Goal: Task Accomplishment & Management: Manage account settings

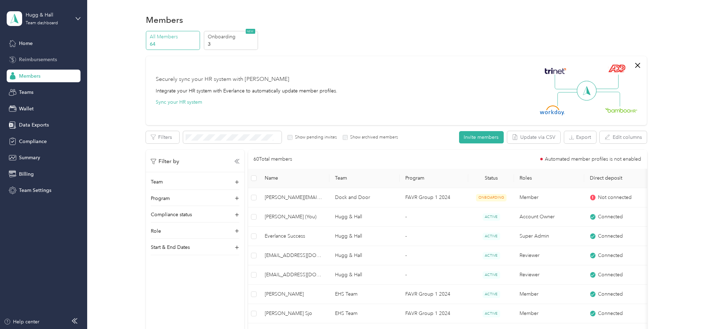
click at [48, 62] on span "Reimbursements" at bounding box center [38, 59] width 38 height 7
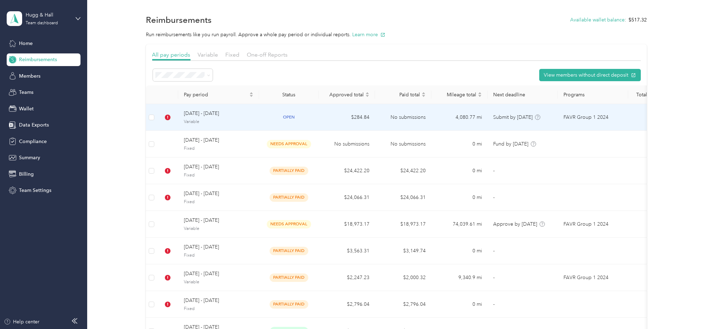
click at [192, 117] on span "[DATE] - [DATE]" at bounding box center [219, 114] width 70 height 8
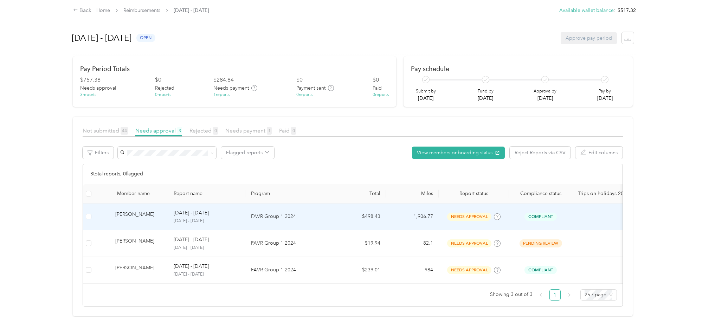
click at [317, 217] on p "FAVR Group 1 2024" at bounding box center [289, 217] width 77 height 8
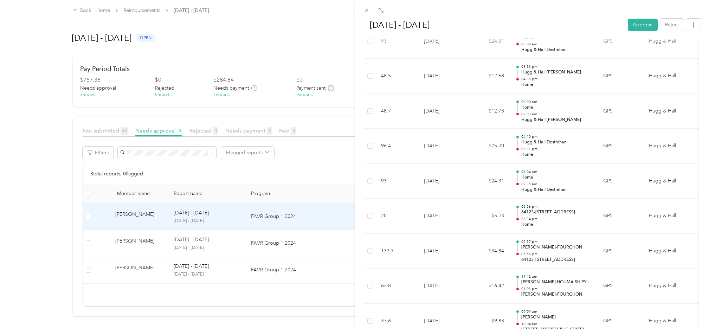
scroll to position [632, 0]
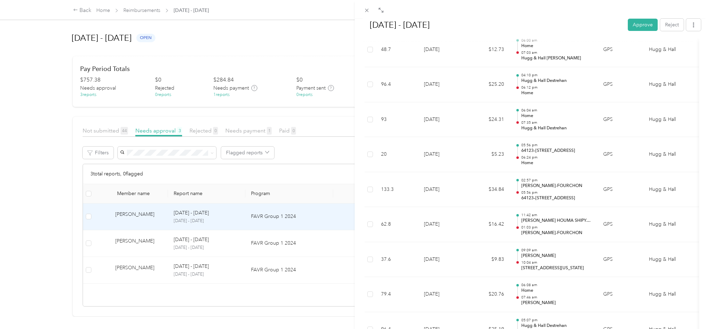
click at [254, 242] on div "[DATE] - [DATE] Approve Reject Needs Approval Needs approval from [PERSON_NAME]…" at bounding box center [354, 164] width 709 height 329
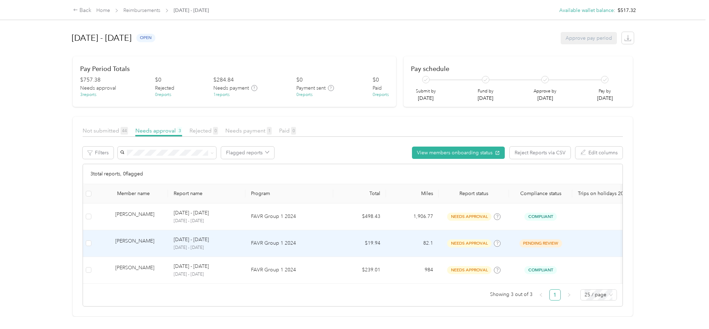
click at [260, 243] on p "FAVR Group 1 2024" at bounding box center [289, 243] width 77 height 8
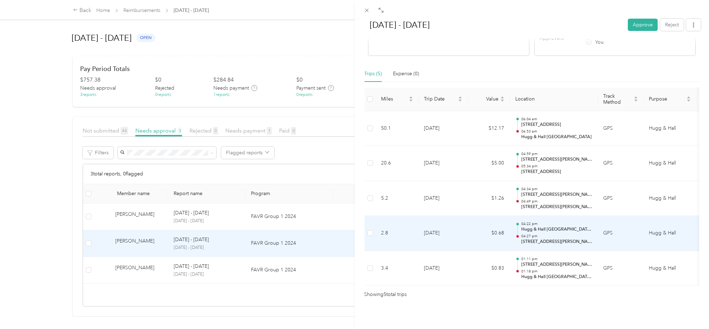
scroll to position [44, 0]
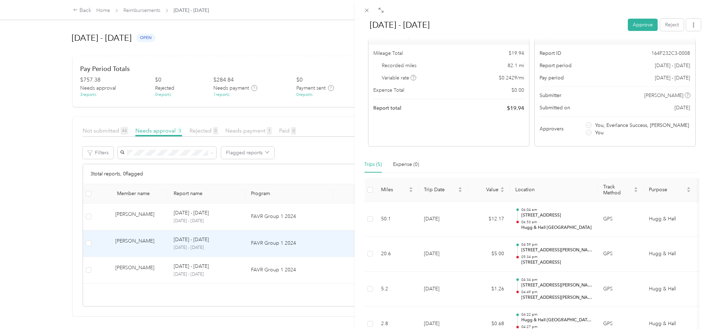
click at [31, 226] on div "[DATE] - [DATE] Approve Reject Needs Approval Needs approval from [PERSON_NAME]…" at bounding box center [354, 164] width 709 height 329
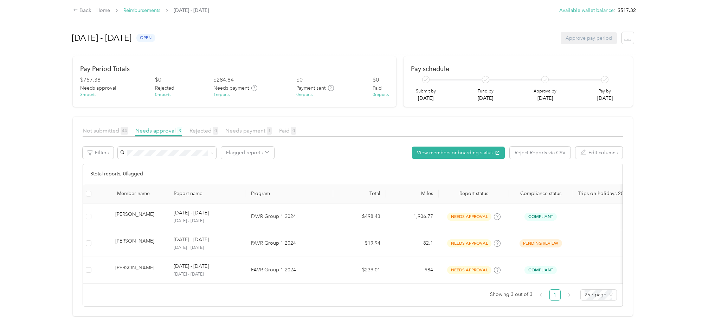
click at [148, 10] on link "Reimbursements" at bounding box center [141, 10] width 37 height 6
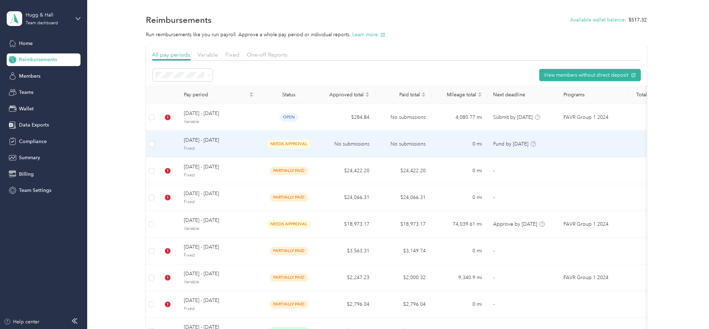
click at [197, 146] on span "Fixed" at bounding box center [219, 148] width 70 height 6
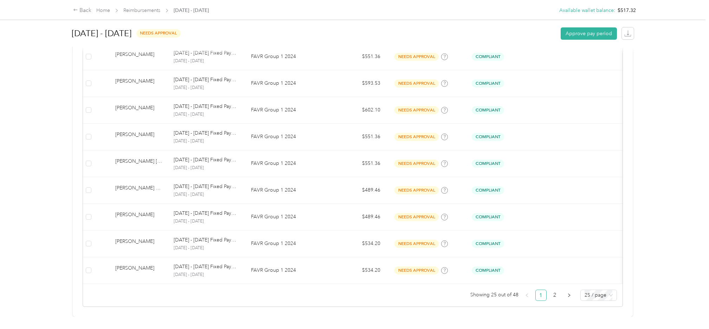
scroll to position [602, 0]
click at [596, 290] on span "25 / page" at bounding box center [598, 295] width 28 height 11
click at [590, 277] on div "100 / page" at bounding box center [598, 281] width 25 height 8
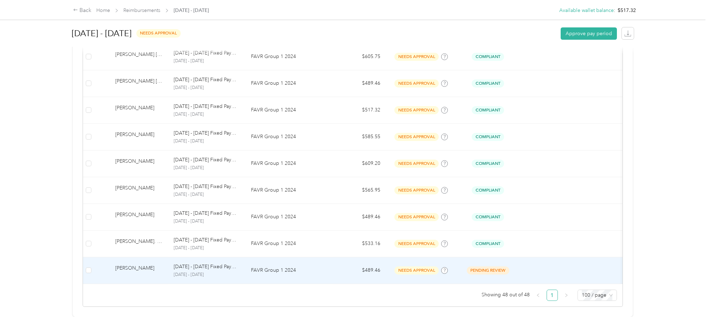
click at [195, 263] on p "[DATE] - [DATE] Fixed Payment" at bounding box center [207, 267] width 66 height 8
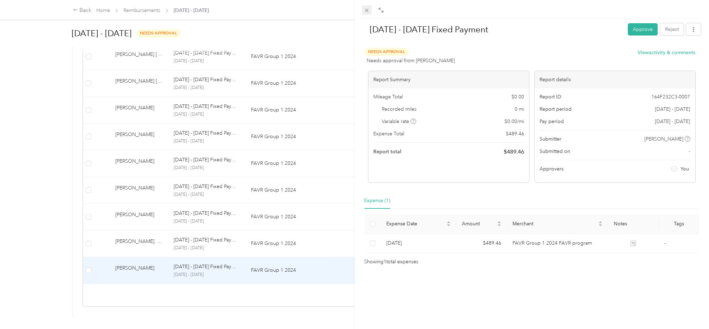
click at [366, 9] on icon at bounding box center [367, 10] width 6 height 6
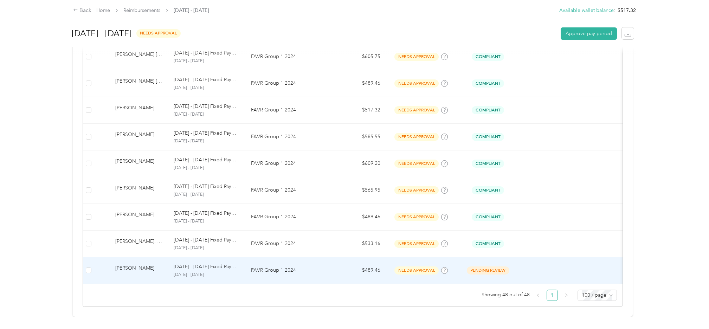
click at [128, 264] on div "[PERSON_NAME]" at bounding box center [138, 270] width 47 height 12
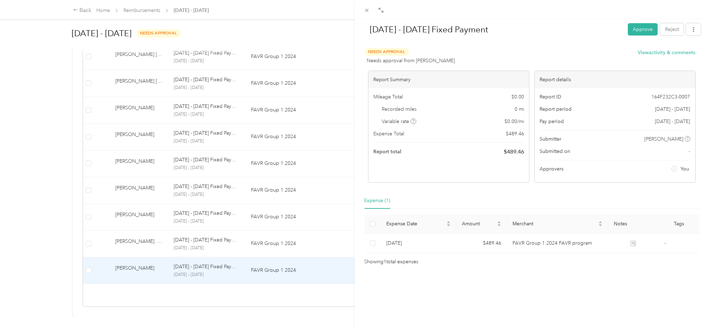
click at [33, 239] on div "[DATE] - [DATE] Fixed Payment Approve Reject Needs Approval Needs approval from…" at bounding box center [354, 164] width 709 height 329
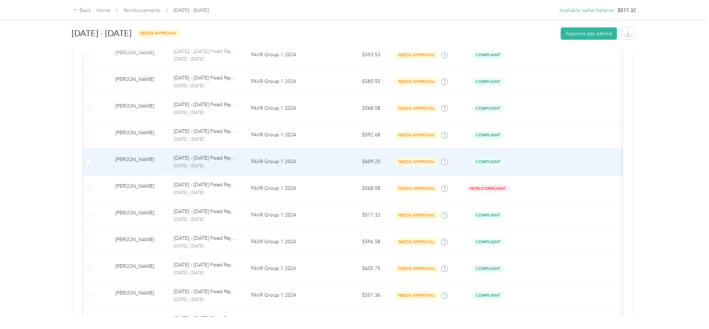
scroll to position [5, 0]
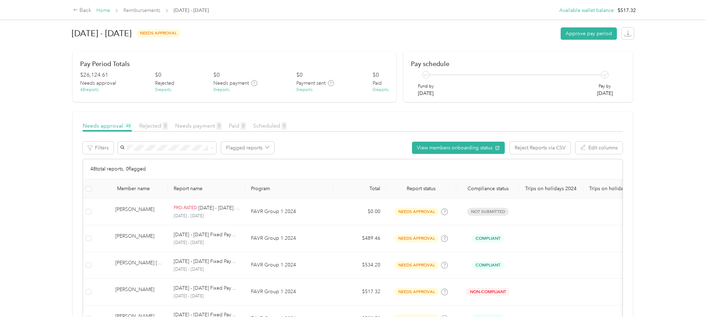
click at [102, 11] on link "Home" at bounding box center [103, 10] width 14 height 6
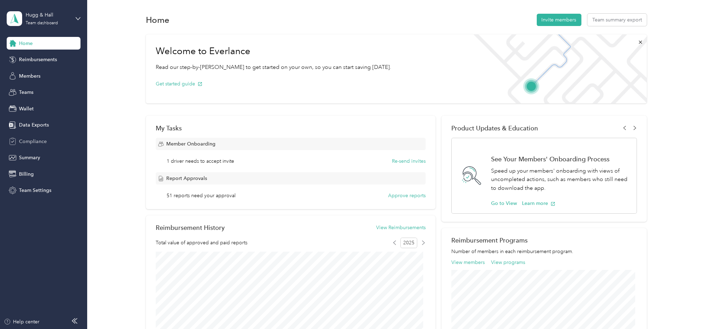
click at [32, 143] on span "Compliance" at bounding box center [33, 141] width 28 height 7
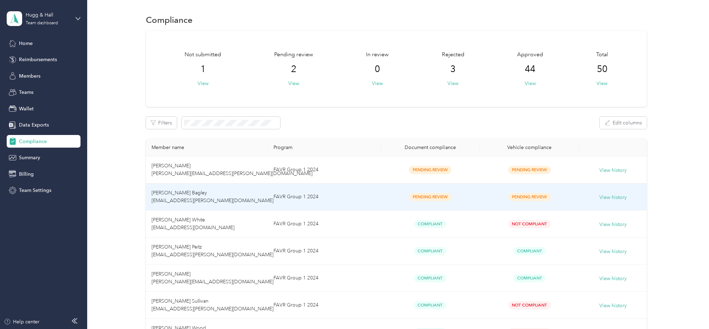
click at [189, 197] on span "[PERSON_NAME] Bagley [EMAIL_ADDRESS][PERSON_NAME][DOMAIN_NAME]" at bounding box center [212, 197] width 122 height 14
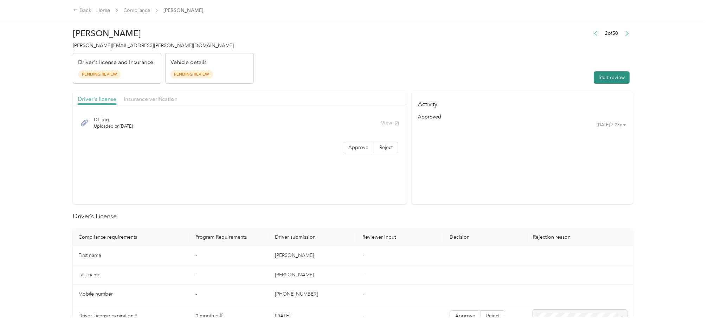
click at [599, 77] on button "Start review" at bounding box center [611, 77] width 36 height 12
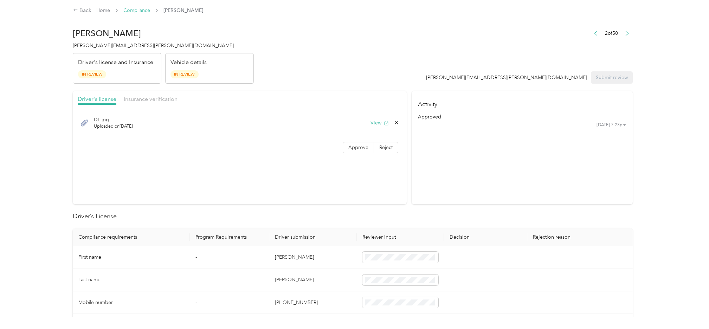
click at [139, 11] on link "Compliance" at bounding box center [136, 10] width 27 height 6
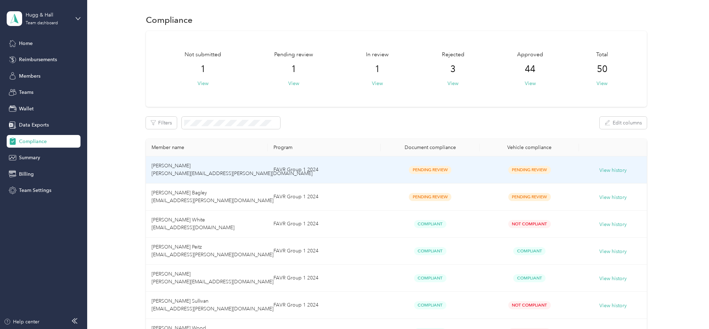
click at [197, 170] on span "[PERSON_NAME] [PERSON_NAME][EMAIL_ADDRESS][PERSON_NAME][DOMAIN_NAME]" at bounding box center [231, 170] width 161 height 14
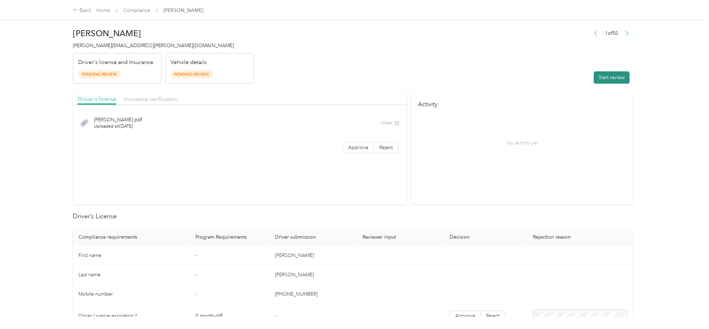
click at [605, 77] on button "Start review" at bounding box center [611, 77] width 36 height 12
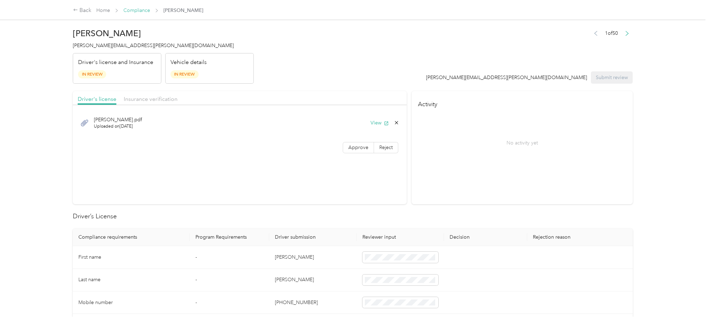
click at [141, 9] on link "Compliance" at bounding box center [136, 10] width 27 height 6
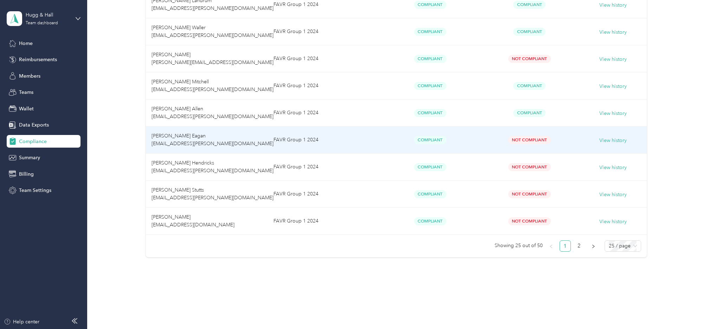
scroll to position [599, 0]
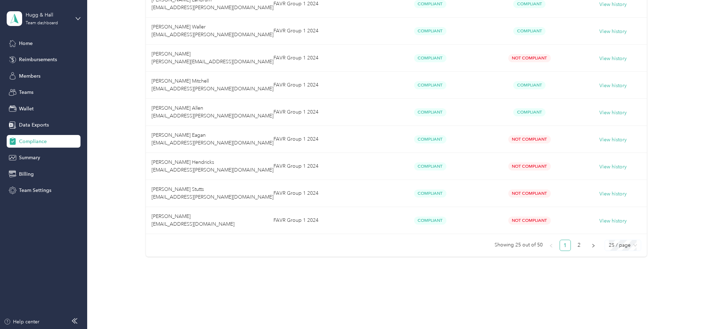
click at [608, 247] on span "25 / page" at bounding box center [622, 245] width 28 height 11
click at [617, 231] on div "100 / page" at bounding box center [622, 231] width 25 height 8
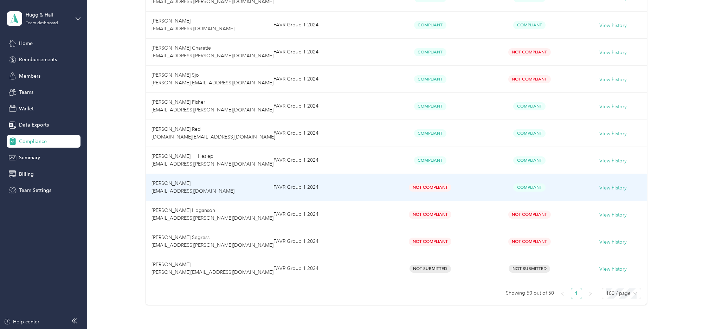
scroll to position [1275, 0]
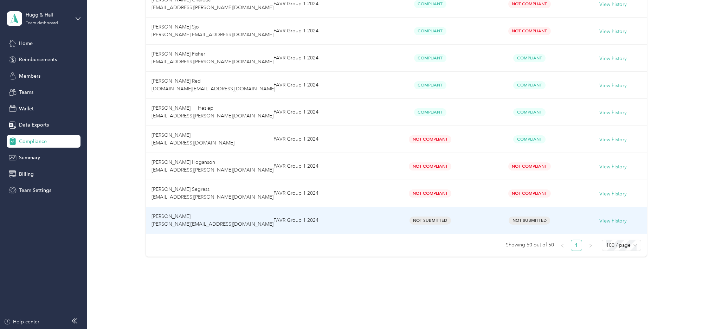
click at [167, 216] on span "[PERSON_NAME] [PERSON_NAME][EMAIL_ADDRESS][DOMAIN_NAME]" at bounding box center [212, 220] width 122 height 14
click at [615, 218] on button "View history" at bounding box center [612, 221] width 27 height 8
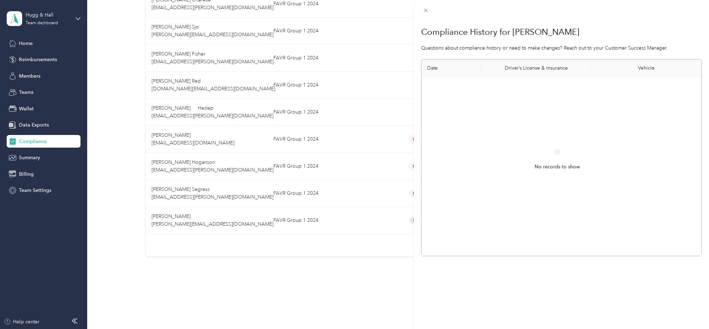
click at [247, 295] on div "Compliance History for [PERSON_NAME] Questions about compliance history or need…" at bounding box center [354, 164] width 709 height 329
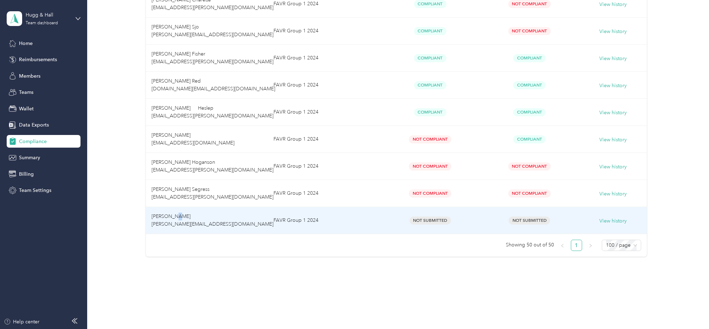
click at [175, 217] on span "[PERSON_NAME] [PERSON_NAME][EMAIL_ADDRESS][DOMAIN_NAME]" at bounding box center [212, 220] width 122 height 14
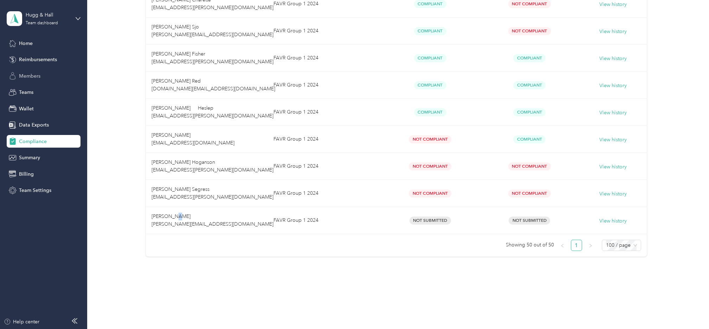
click at [34, 74] on span "Members" at bounding box center [29, 75] width 21 height 7
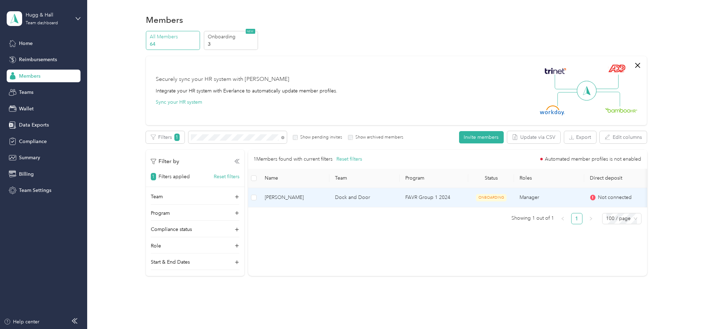
click at [288, 195] on span "[PERSON_NAME]" at bounding box center [294, 198] width 59 height 8
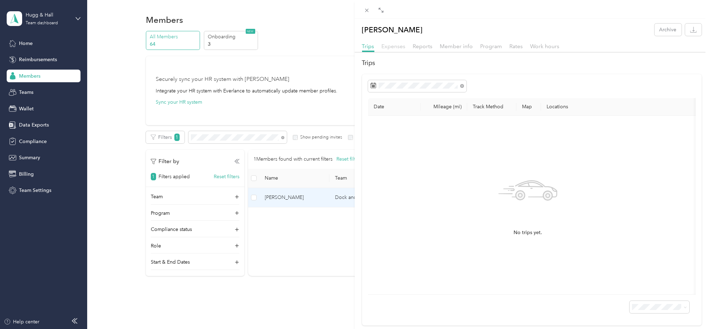
click at [397, 44] on span "Expenses" at bounding box center [393, 46] width 24 height 7
click at [420, 44] on span "Reports" at bounding box center [423, 46] width 20 height 7
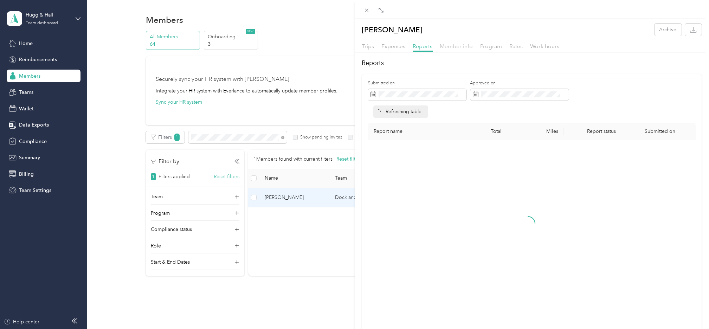
click at [452, 44] on span "Member info" at bounding box center [456, 46] width 33 height 7
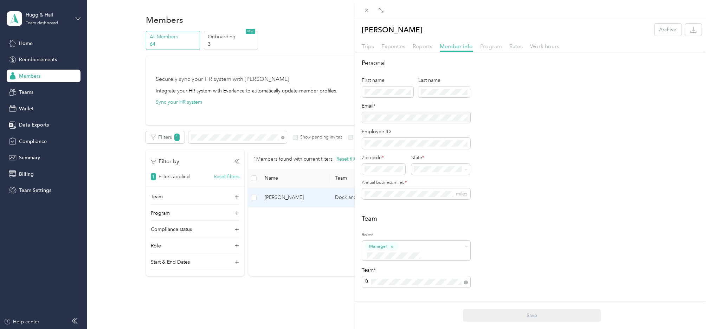
click at [491, 45] on span "Program" at bounding box center [491, 46] width 22 height 7
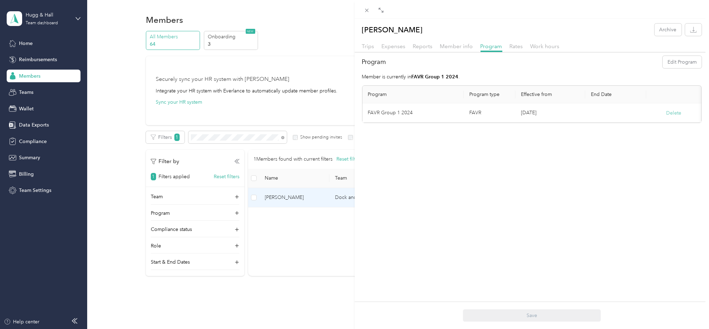
click at [667, 112] on button "Delete" at bounding box center [673, 112] width 15 height 7
click at [632, 119] on button "Yes" at bounding box center [632, 117] width 14 height 11
click at [511, 45] on span "Rates" at bounding box center [515, 46] width 13 height 7
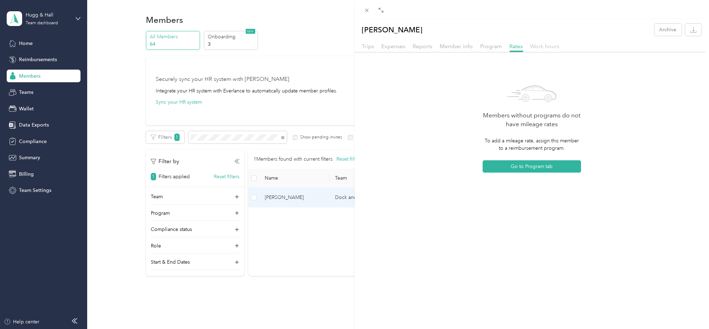
click at [545, 45] on span "Work hours" at bounding box center [544, 46] width 29 height 7
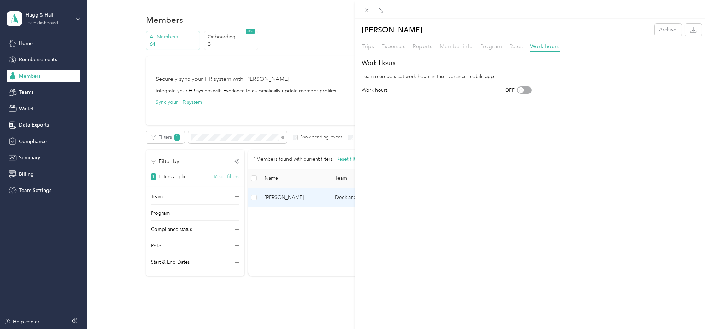
click at [447, 46] on span "Member info" at bounding box center [456, 46] width 33 height 7
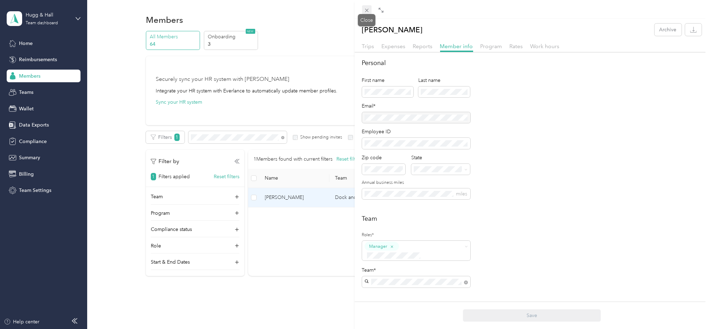
click at [368, 10] on icon at bounding box center [367, 10] width 6 height 6
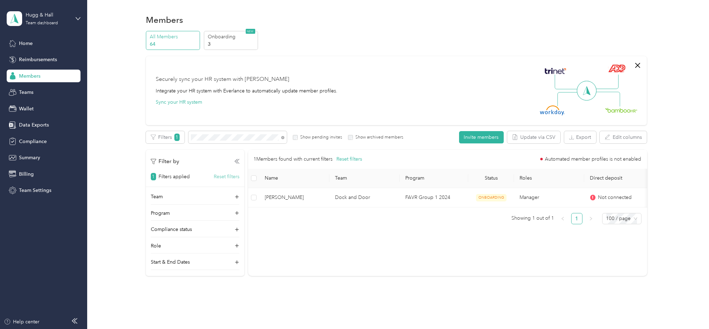
click at [234, 176] on button "Reset filters" at bounding box center [227, 176] width 26 height 7
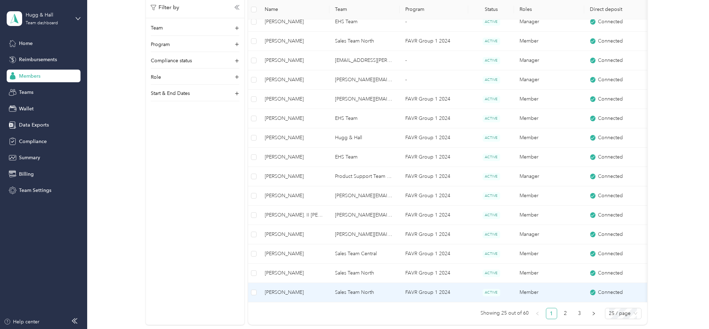
scroll to position [422, 0]
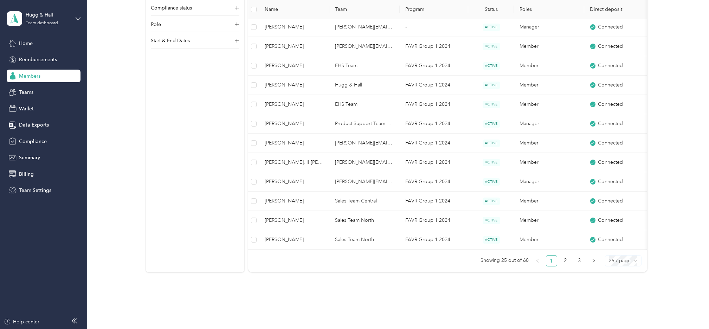
click at [617, 266] on span "25 / page" at bounding box center [623, 260] width 28 height 11
click at [614, 301] on div "100 / page" at bounding box center [622, 297] width 25 height 8
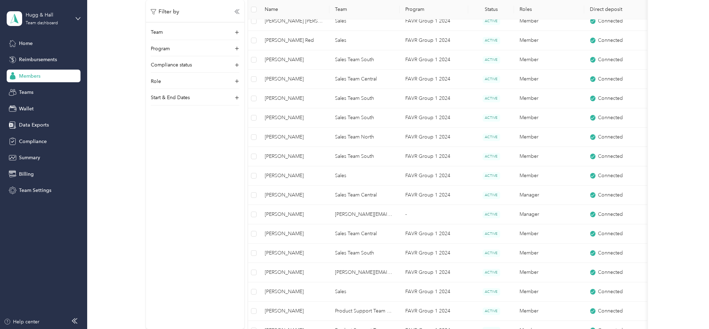
scroll to position [948, 0]
